Goal: Use online tool/utility: Utilize a website feature to perform a specific function

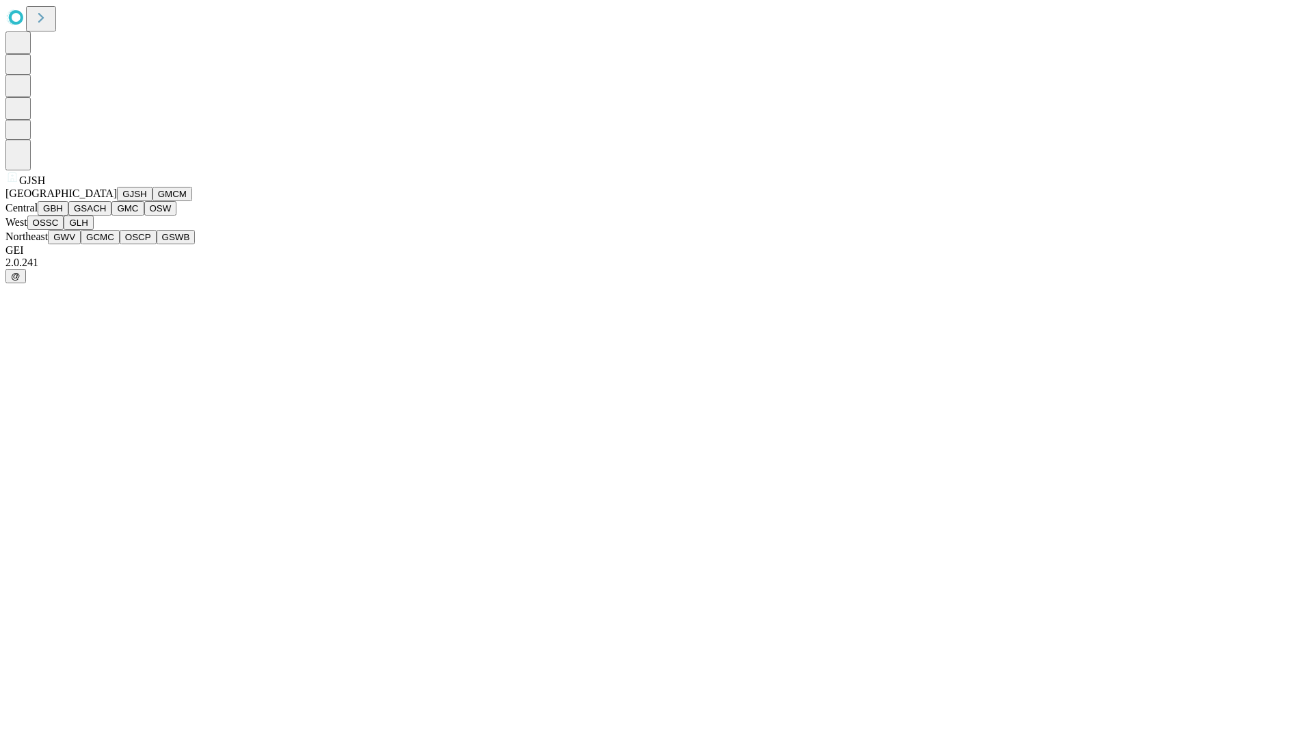
click at [117, 201] on button "GJSH" at bounding box center [135, 194] width 36 height 14
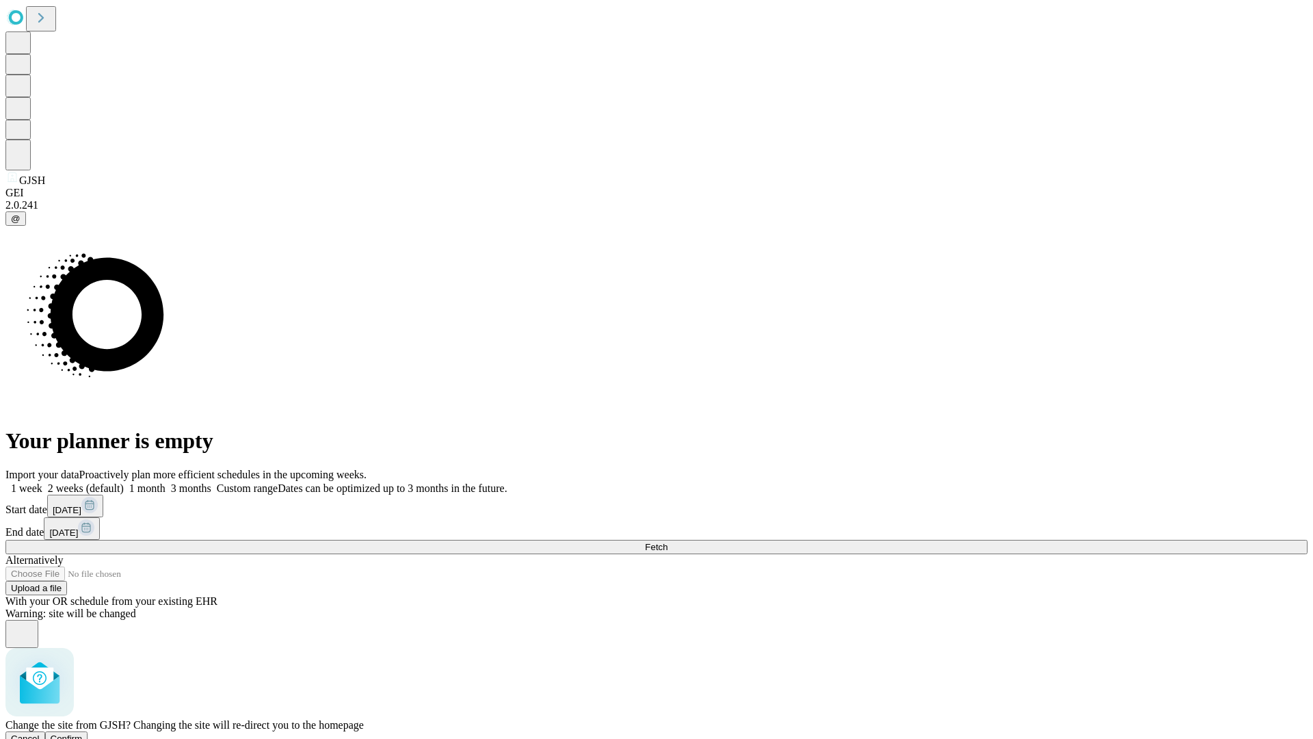
click at [83, 733] on span "Confirm" at bounding box center [67, 738] width 32 height 10
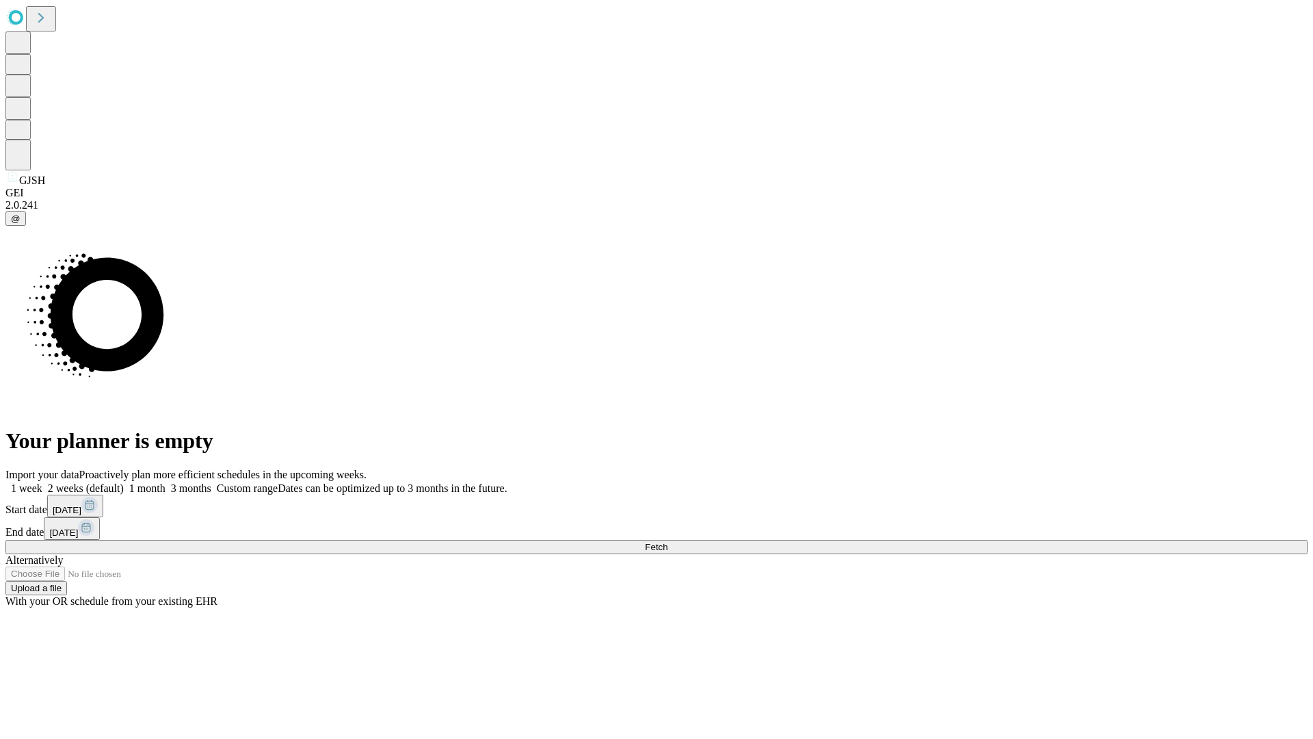
click at [42, 482] on label "1 week" at bounding box center [23, 488] width 37 height 12
click at [668, 542] on span "Fetch" at bounding box center [656, 547] width 23 height 10
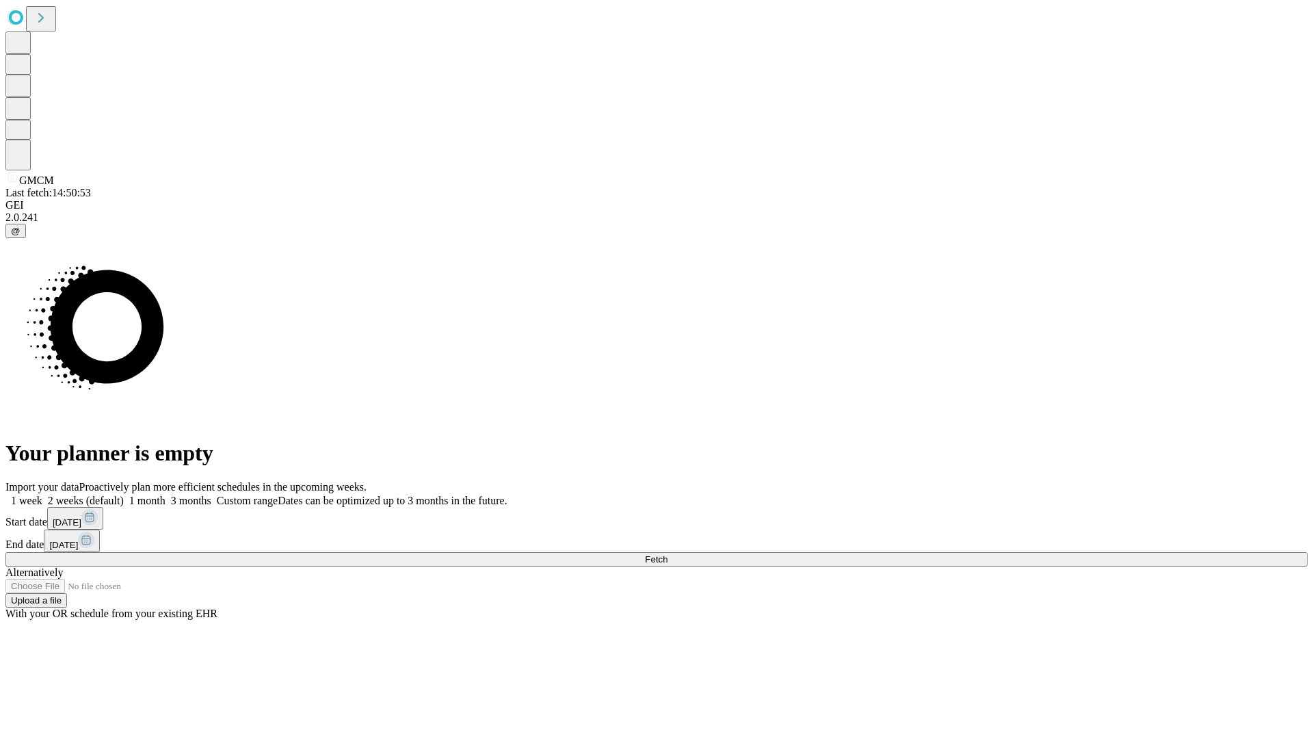
click at [42, 494] on label "1 week" at bounding box center [23, 500] width 37 height 12
click at [668, 554] on span "Fetch" at bounding box center [656, 559] width 23 height 10
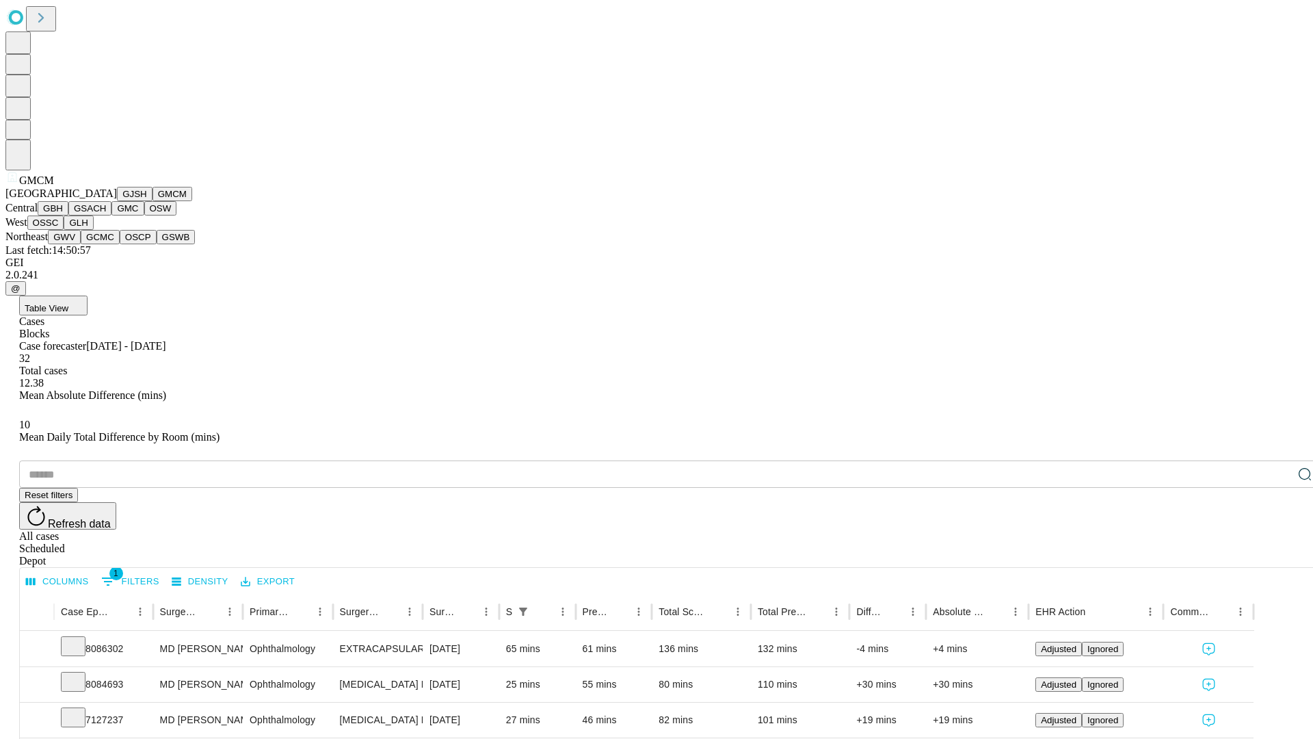
click at [68, 215] on button "GBH" at bounding box center [53, 208] width 31 height 14
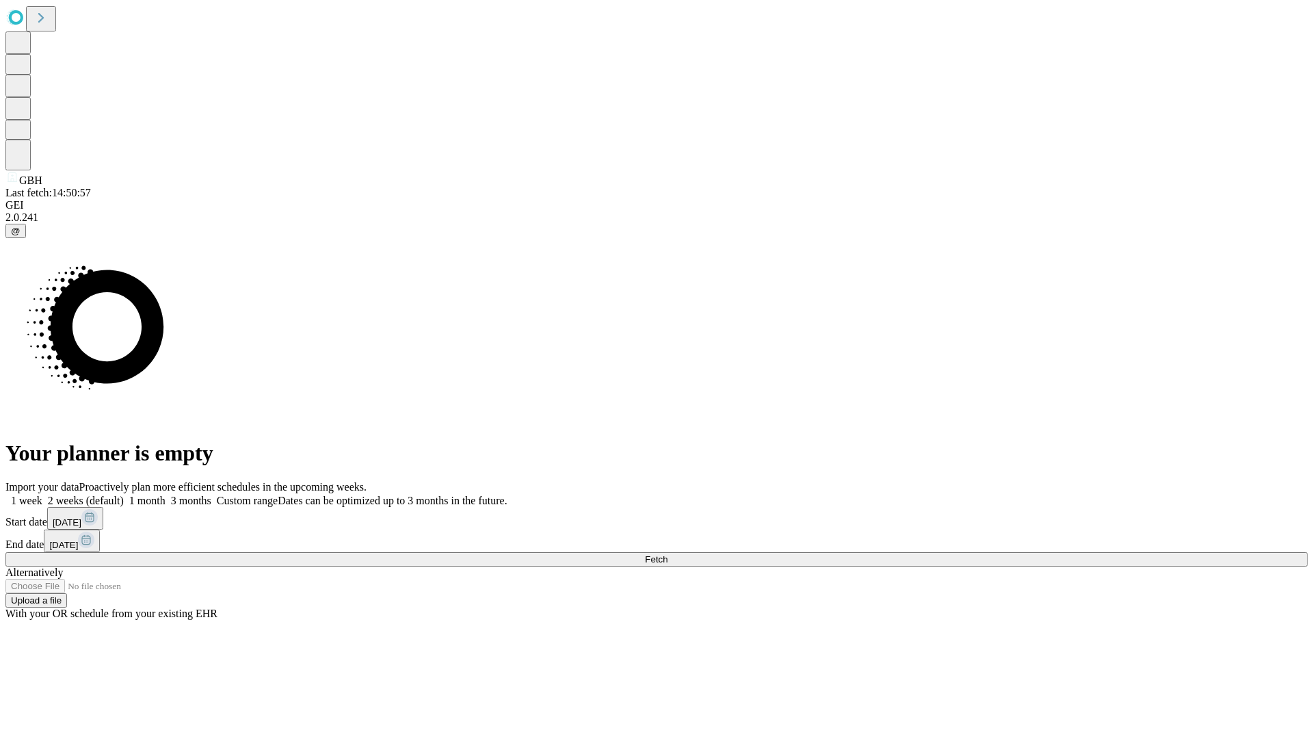
click at [42, 494] on label "1 week" at bounding box center [23, 500] width 37 height 12
click at [668, 554] on span "Fetch" at bounding box center [656, 559] width 23 height 10
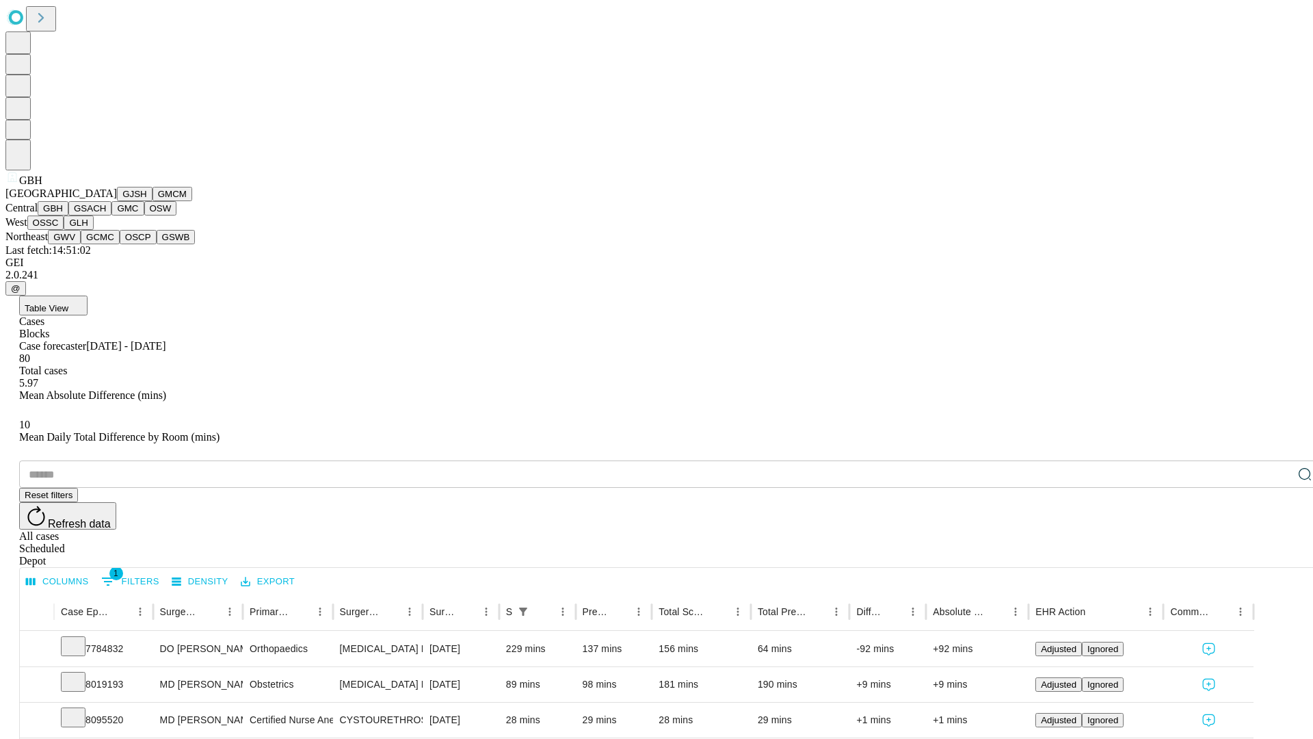
click at [106, 215] on button "GSACH" at bounding box center [89, 208] width 43 height 14
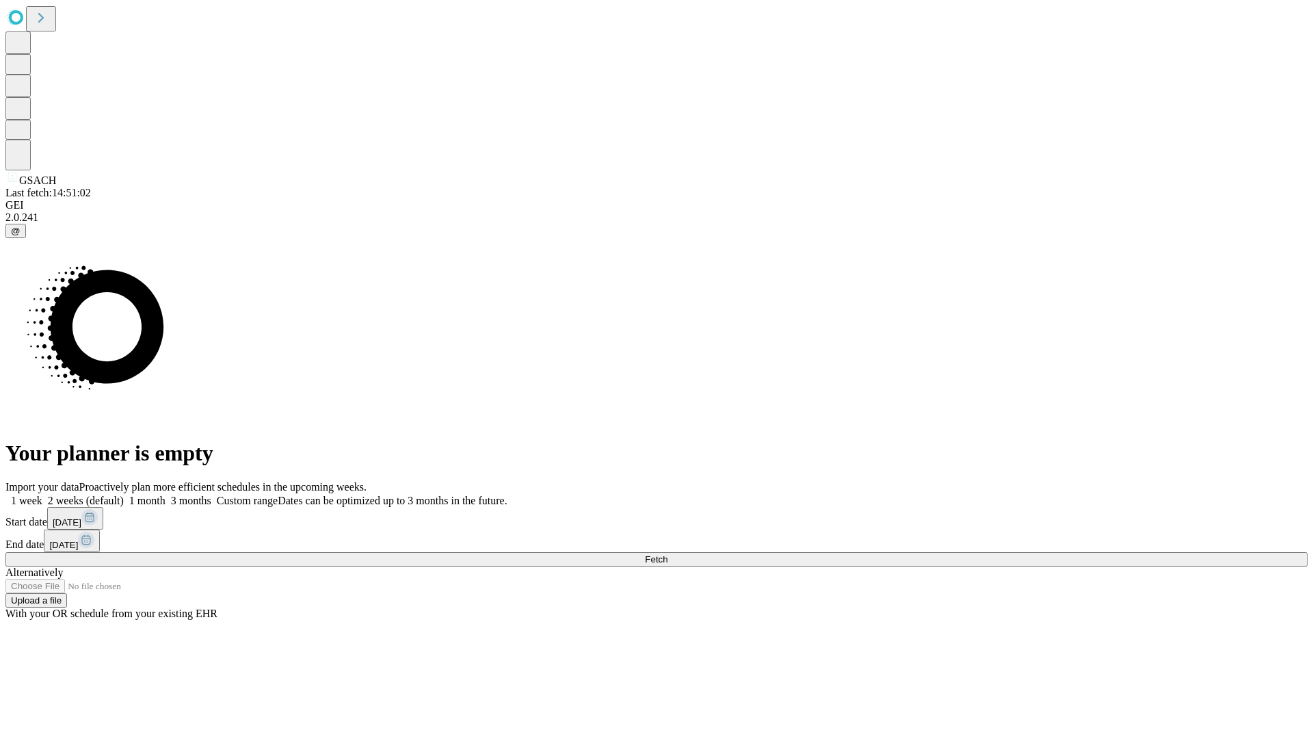
click at [42, 494] on label "1 week" at bounding box center [23, 500] width 37 height 12
click at [668, 554] on span "Fetch" at bounding box center [656, 559] width 23 height 10
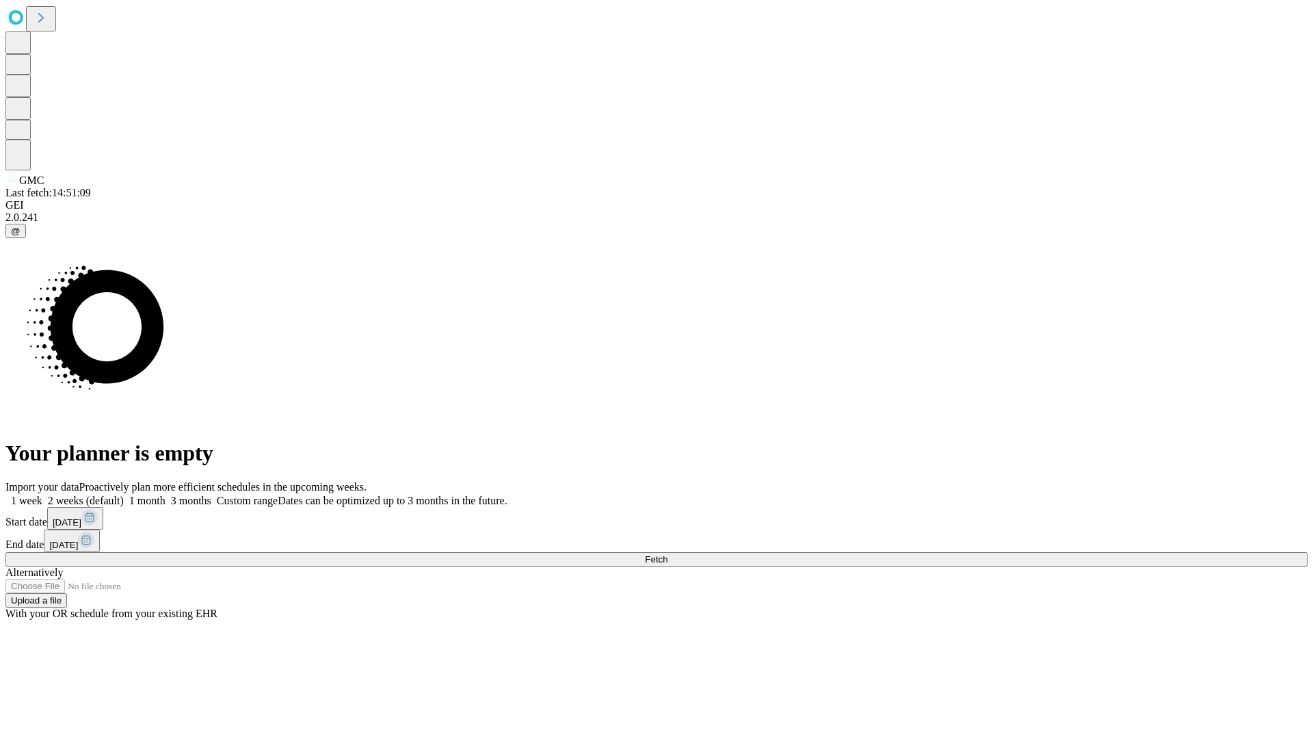
click at [42, 494] on label "1 week" at bounding box center [23, 500] width 37 height 12
click at [668, 554] on span "Fetch" at bounding box center [656, 559] width 23 height 10
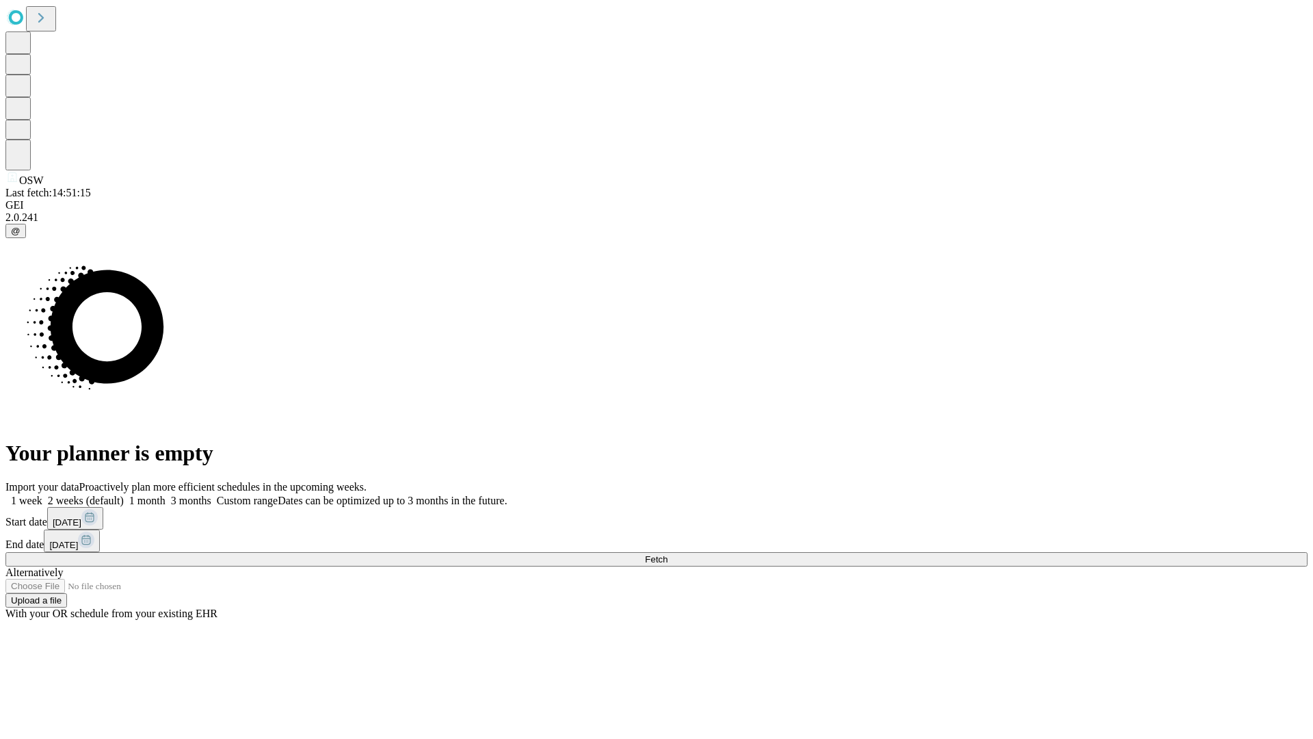
click at [42, 494] on label "1 week" at bounding box center [23, 500] width 37 height 12
click at [668, 554] on span "Fetch" at bounding box center [656, 559] width 23 height 10
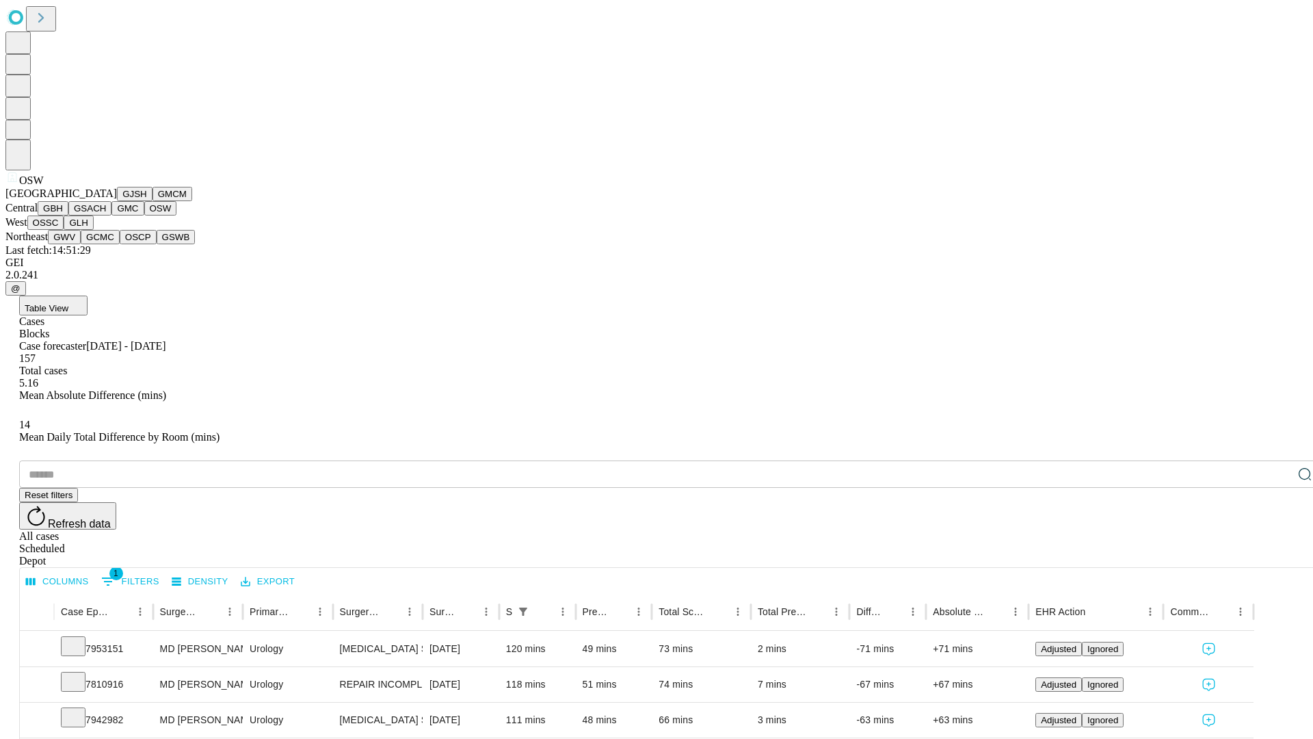
click at [64, 230] on button "OSSC" at bounding box center [45, 222] width 37 height 14
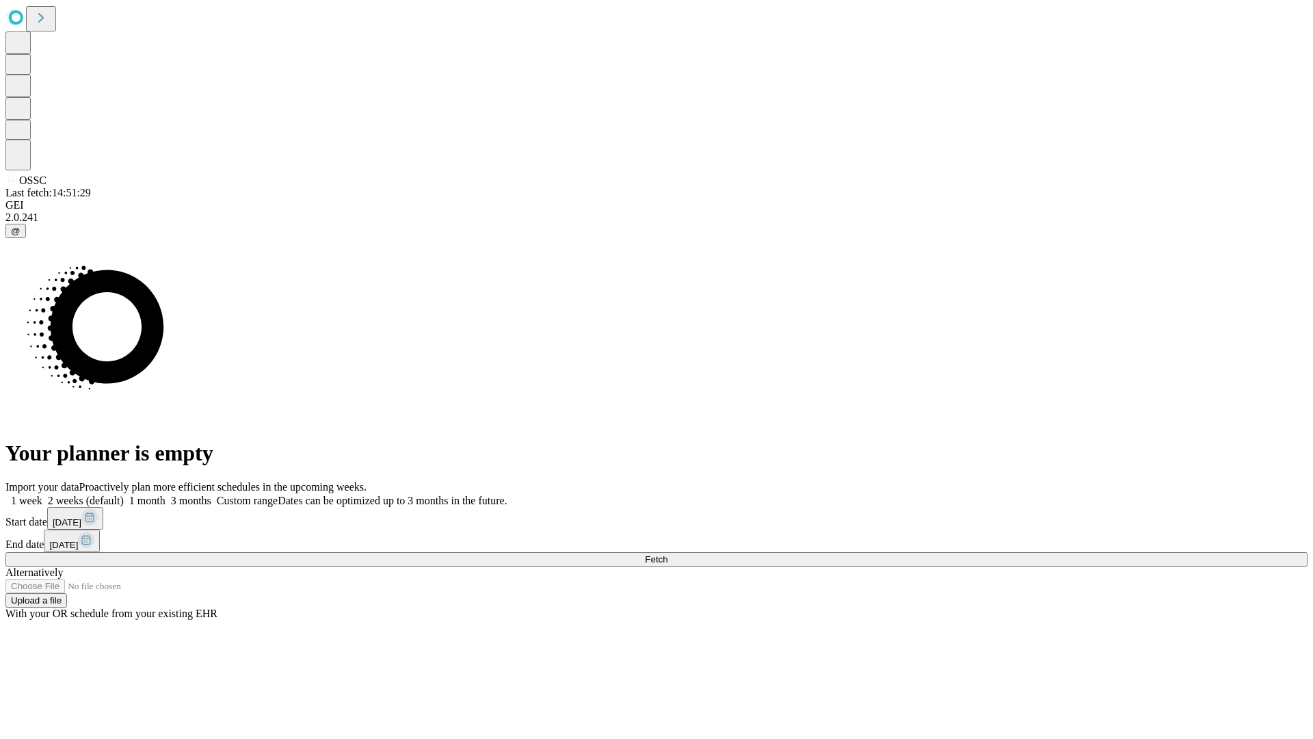
click at [42, 494] on label "1 week" at bounding box center [23, 500] width 37 height 12
click at [668, 554] on span "Fetch" at bounding box center [656, 559] width 23 height 10
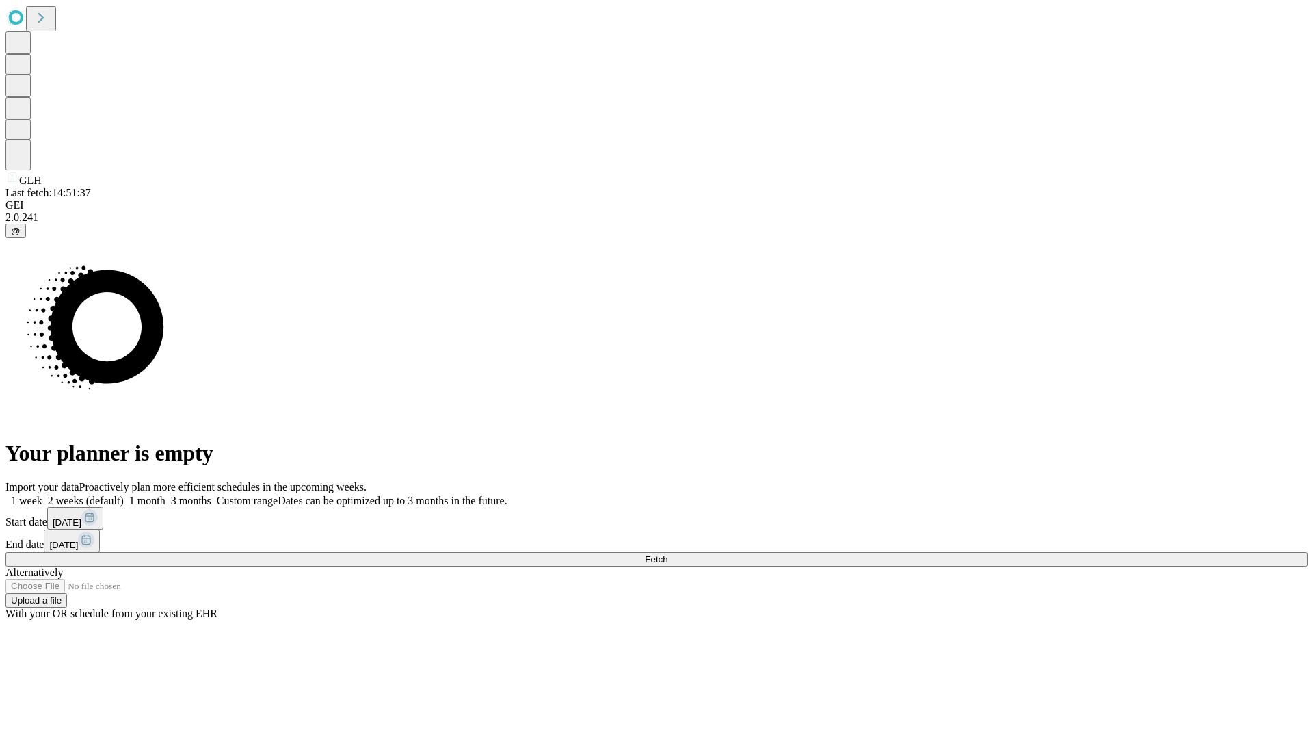
click at [42, 494] on label "1 week" at bounding box center [23, 500] width 37 height 12
click at [668, 554] on span "Fetch" at bounding box center [656, 559] width 23 height 10
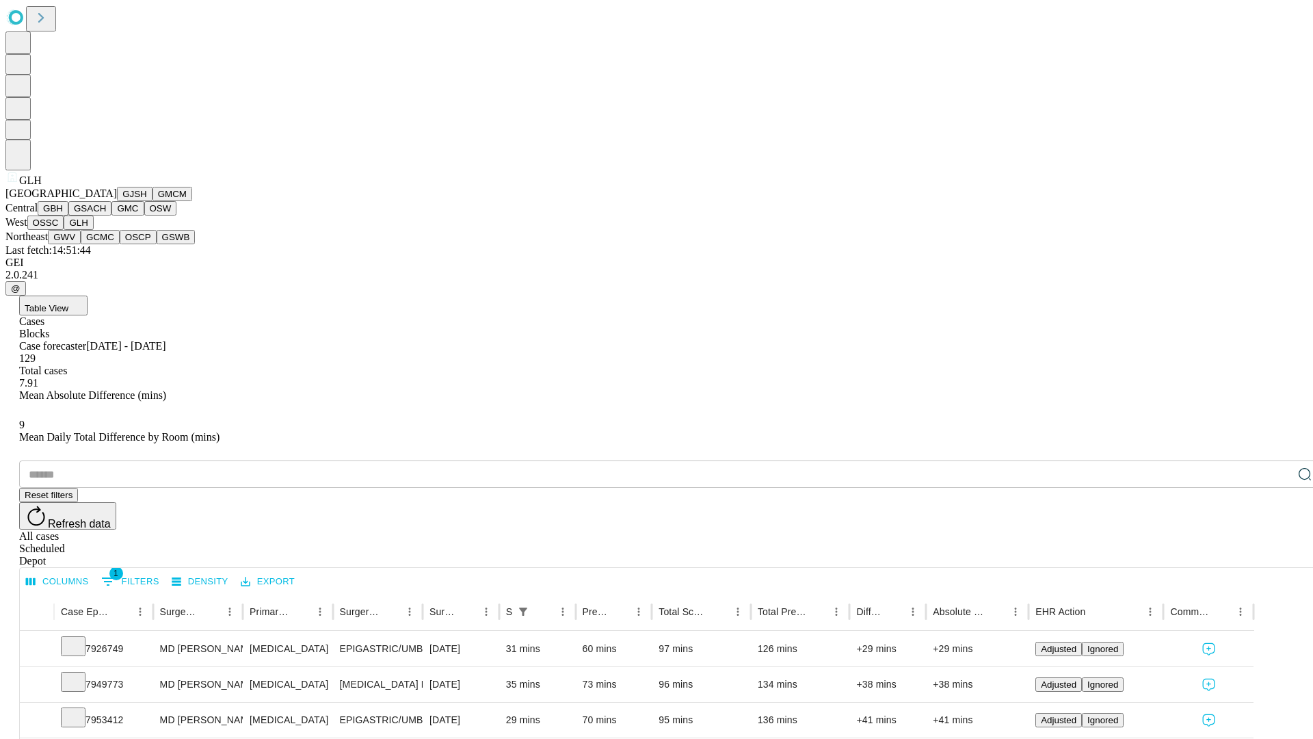
click at [81, 244] on button "GWV" at bounding box center [64, 237] width 33 height 14
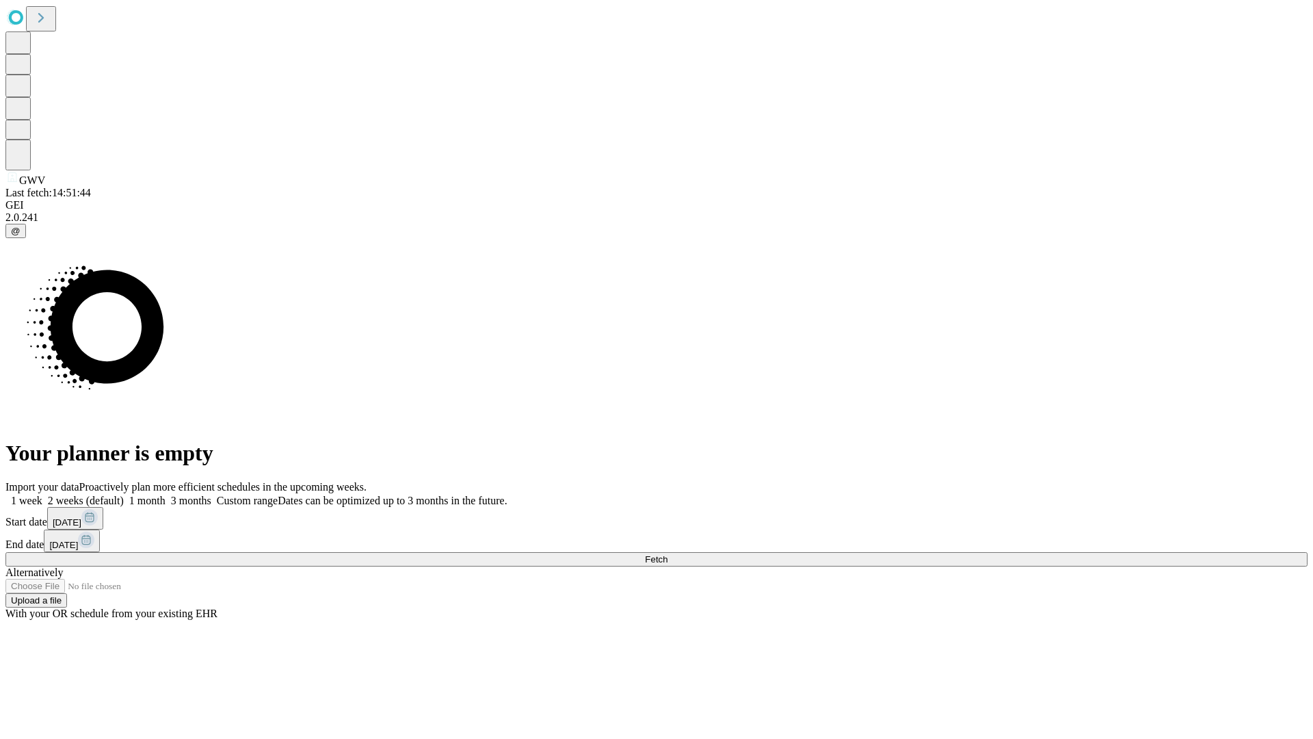
click at [42, 494] on label "1 week" at bounding box center [23, 500] width 37 height 12
click at [668, 554] on span "Fetch" at bounding box center [656, 559] width 23 height 10
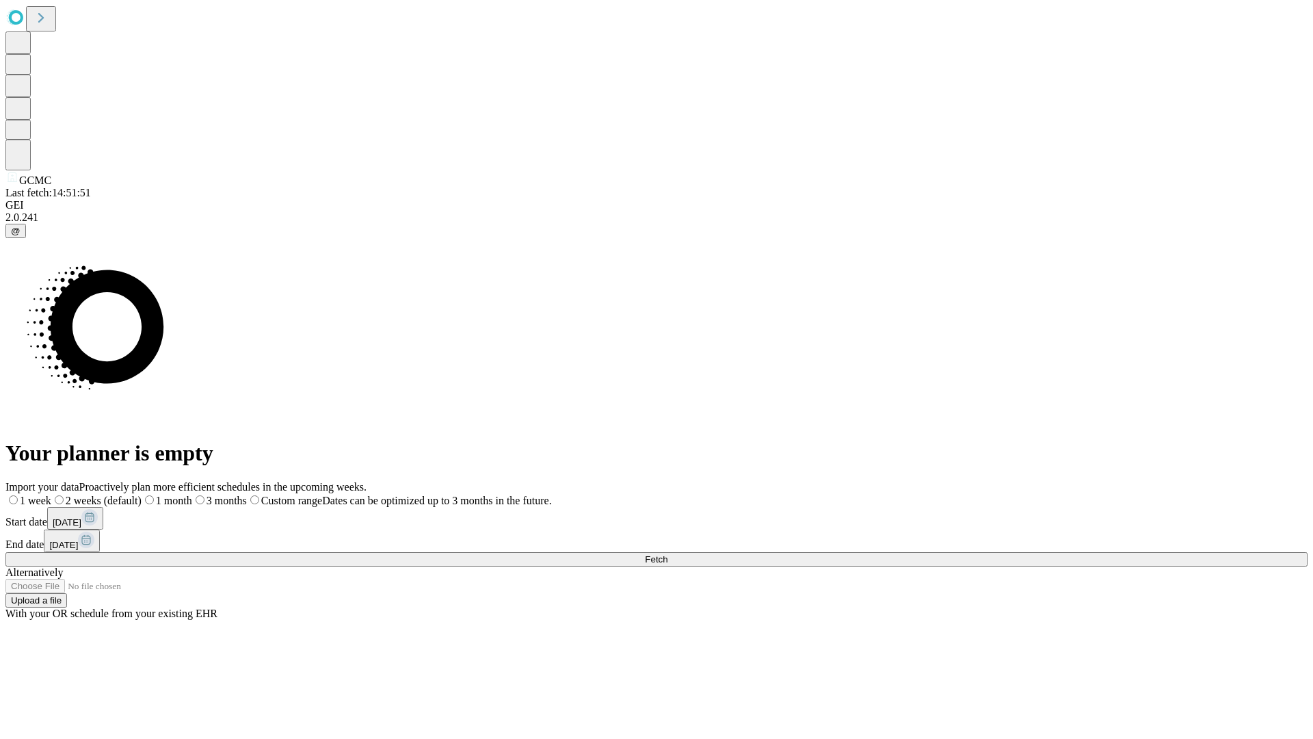
click at [668, 554] on span "Fetch" at bounding box center [656, 559] width 23 height 10
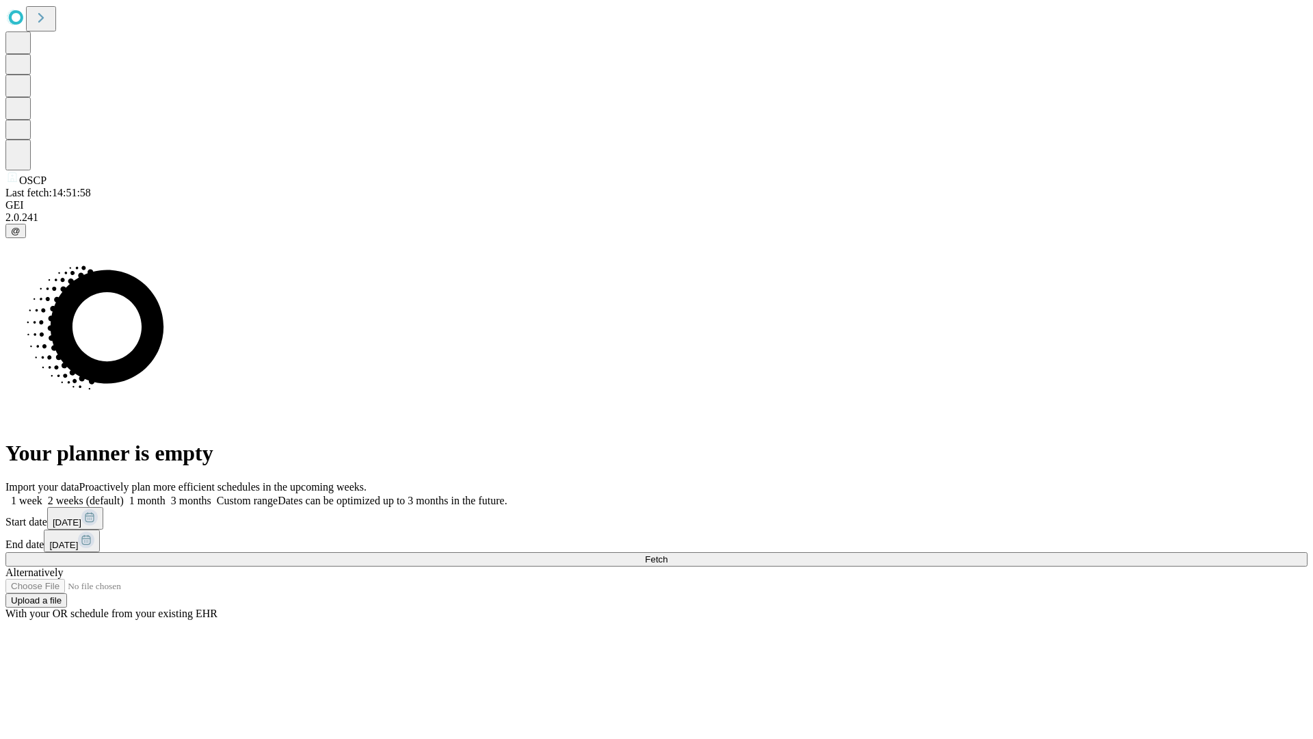
click at [42, 494] on label "1 week" at bounding box center [23, 500] width 37 height 12
click at [668, 554] on span "Fetch" at bounding box center [656, 559] width 23 height 10
